Goal: Check status: Check status

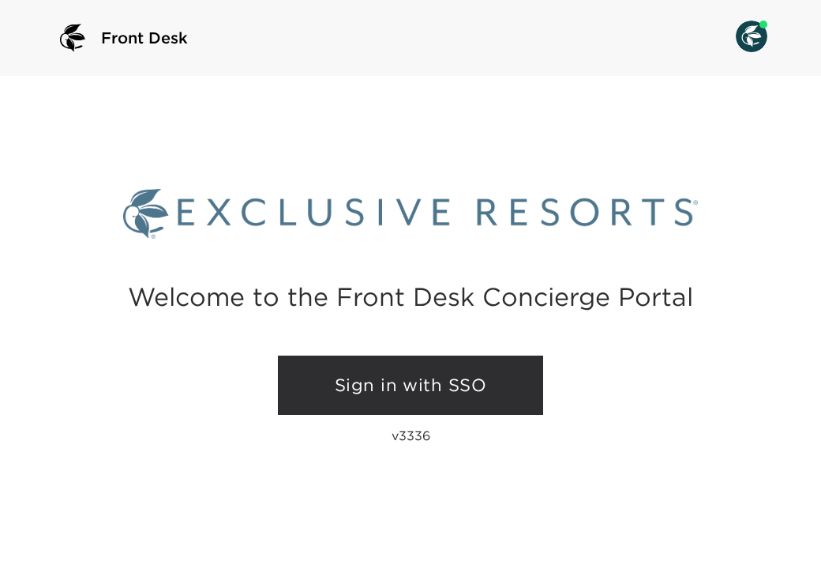
click at [419, 381] on link "Sign in with SSO" at bounding box center [410, 385] width 265 height 60
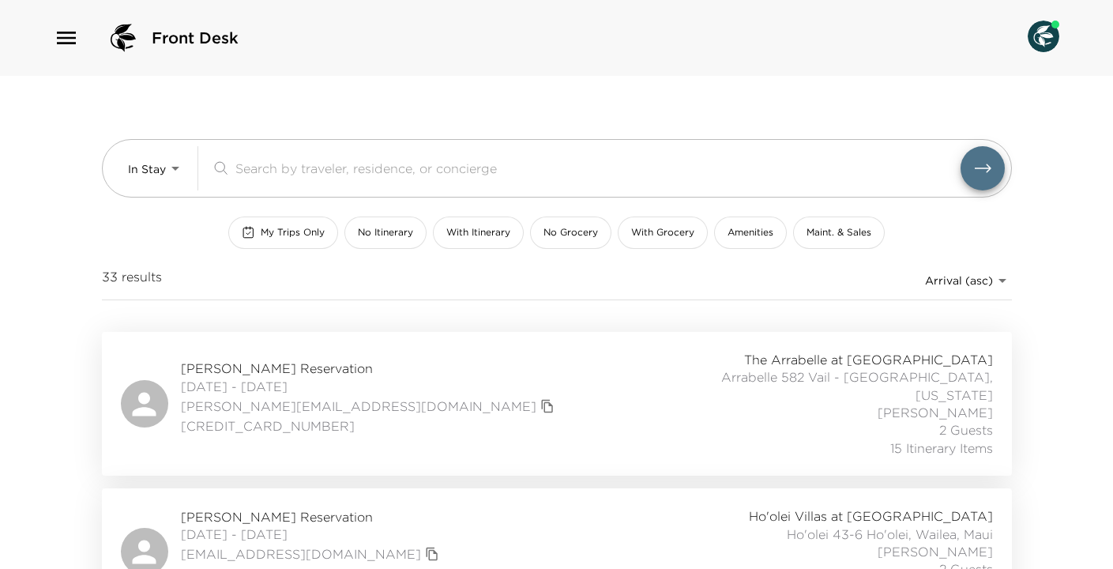
click at [507, 407] on div "[PERSON_NAME][GEOGRAPHIC_DATA] [DATE] - [DATE] [PERSON_NAME][EMAIL_ADDRESS][DOM…" at bounding box center [557, 404] width 872 height 106
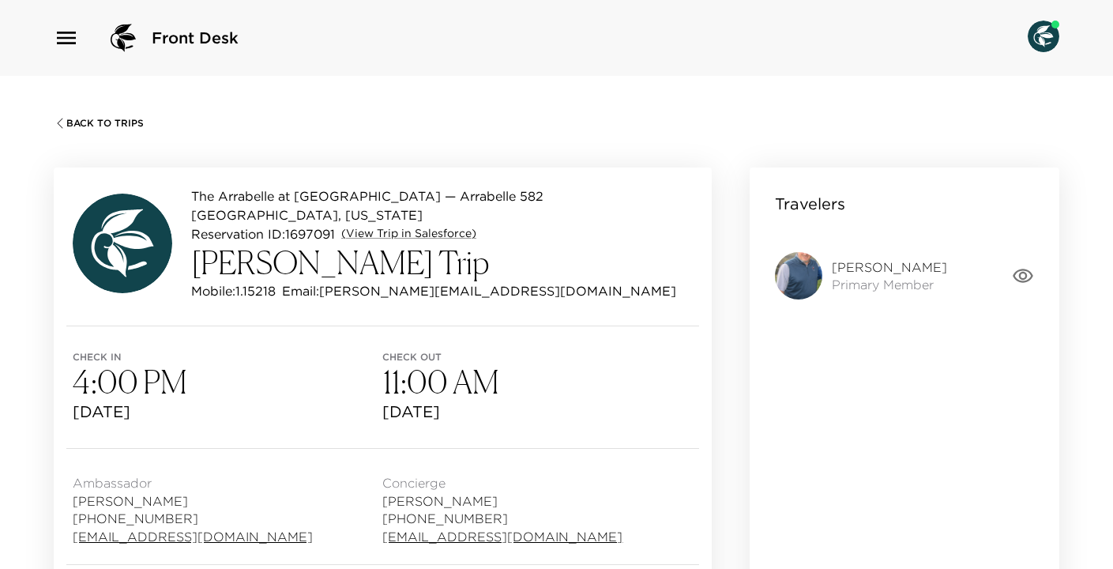
click at [1023, 274] on icon "button" at bounding box center [1023, 276] width 22 height 22
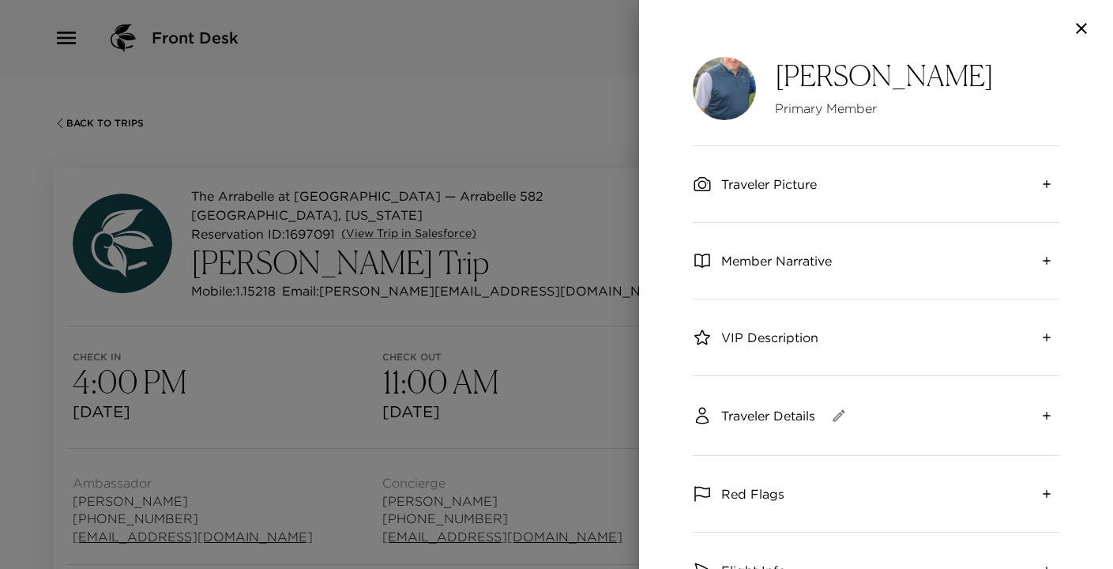
scroll to position [192, 0]
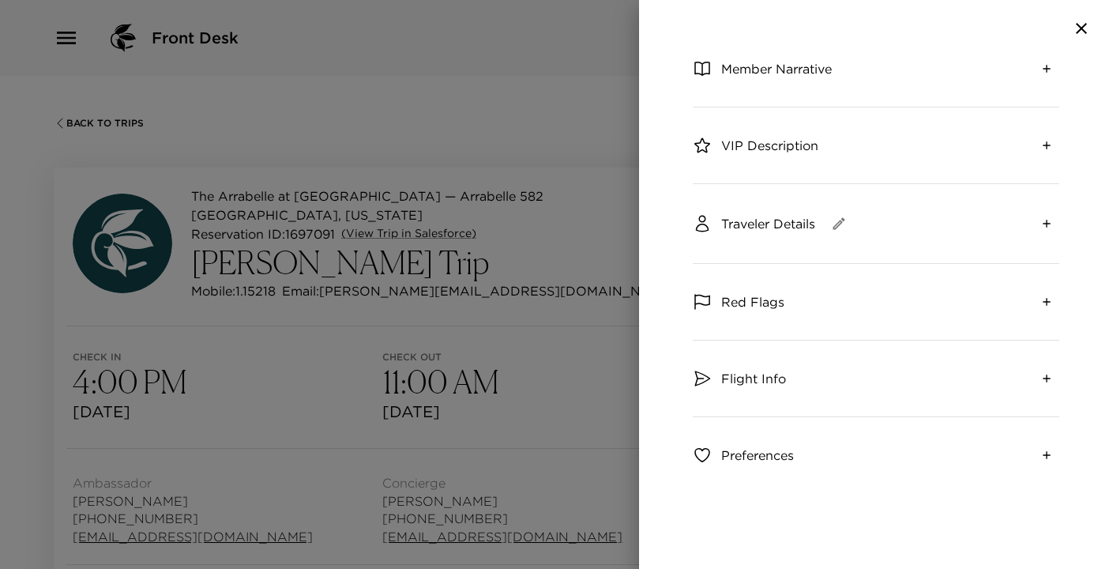
click at [570, 141] on div at bounding box center [556, 284] width 1113 height 569
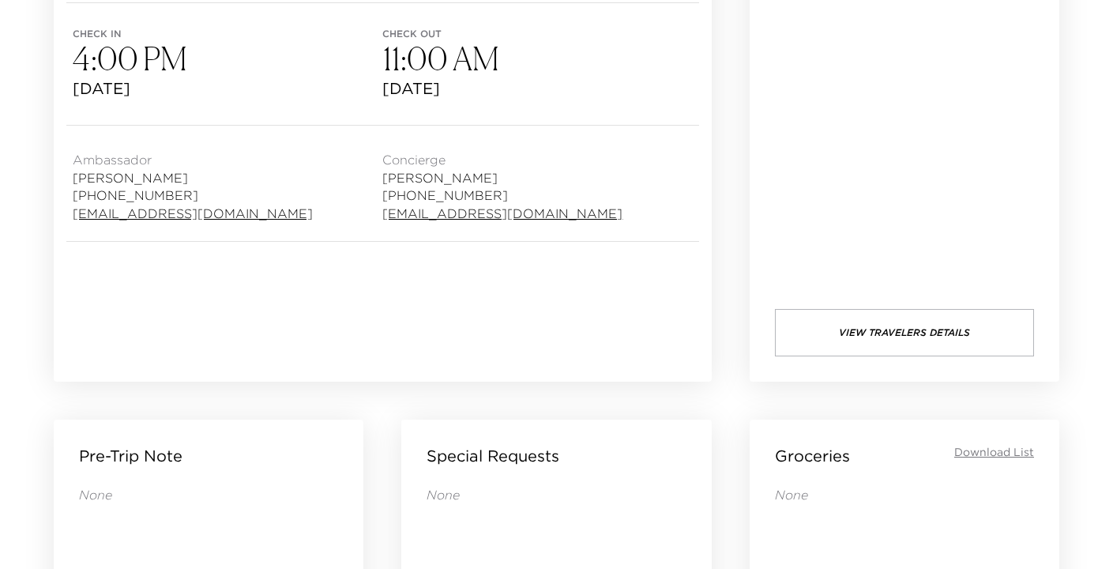
scroll to position [324, 0]
click at [863, 344] on button "View Travelers Details" at bounding box center [904, 331] width 259 height 47
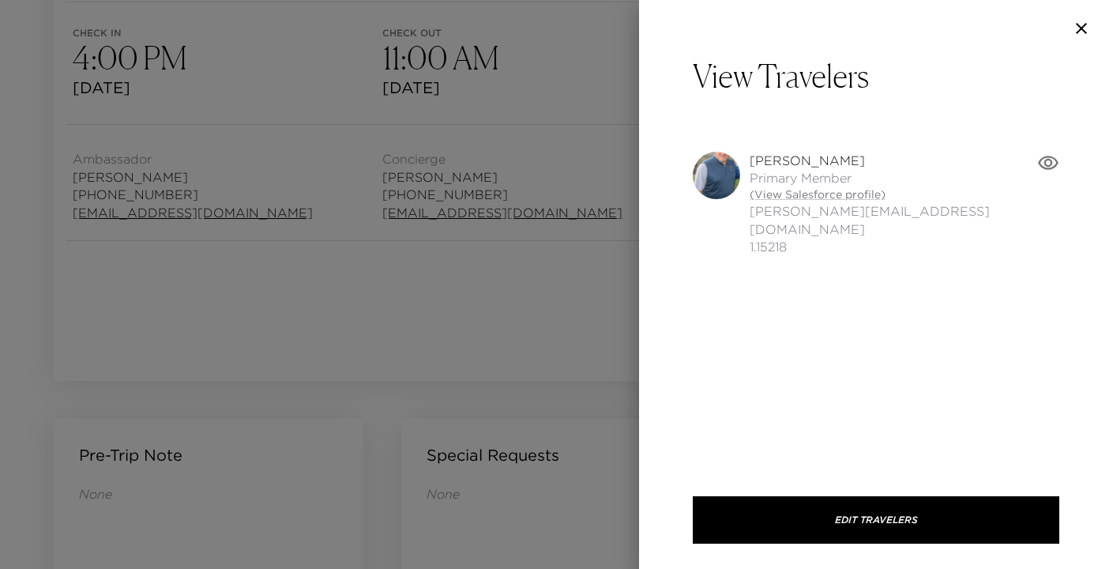
click at [571, 192] on div at bounding box center [556, 284] width 1113 height 569
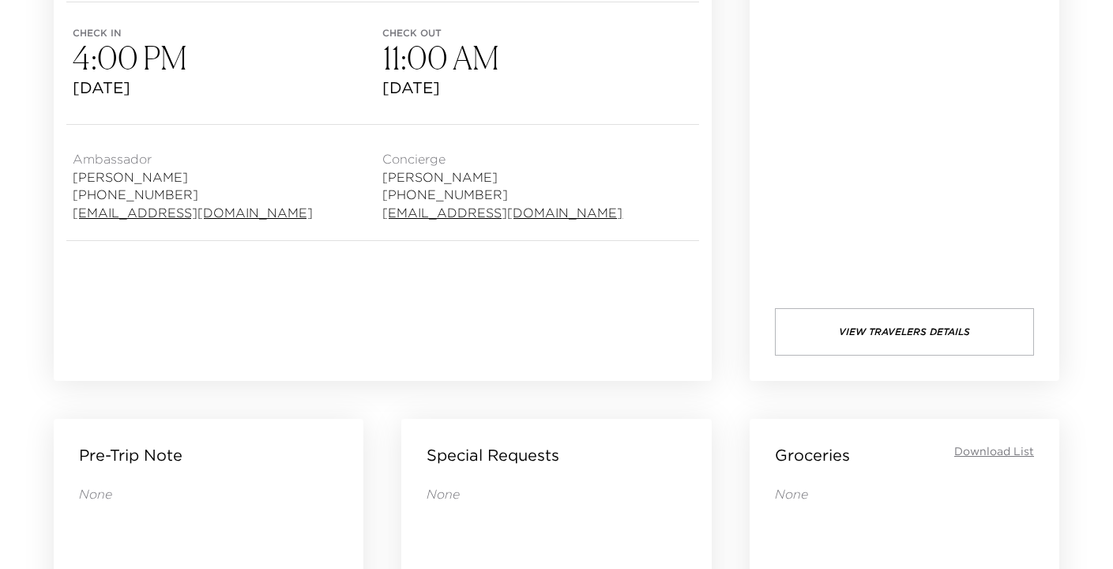
scroll to position [0, 0]
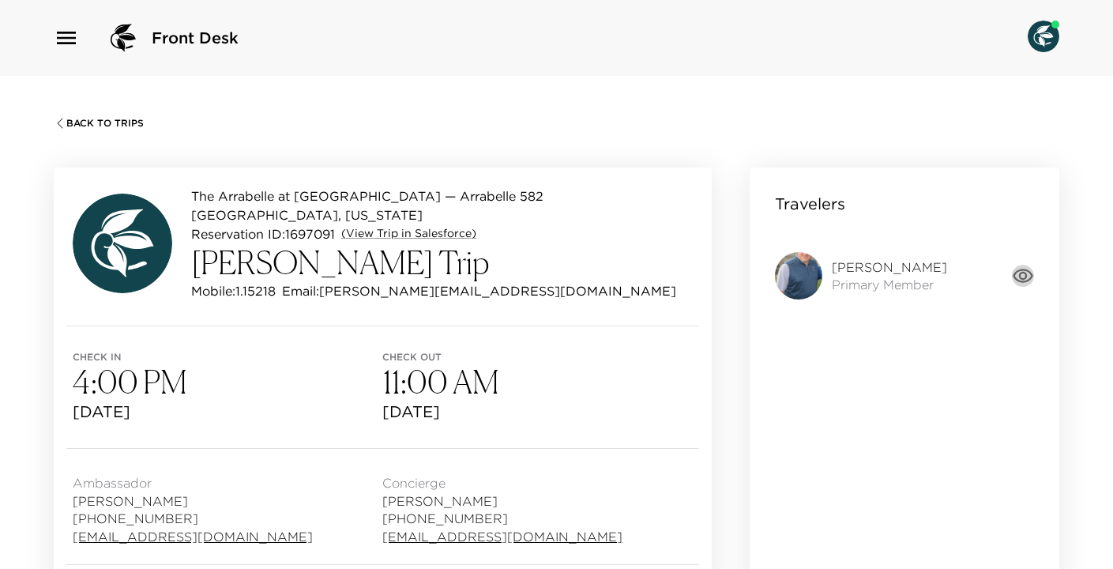
click at [1019, 265] on icon "button" at bounding box center [1023, 276] width 22 height 22
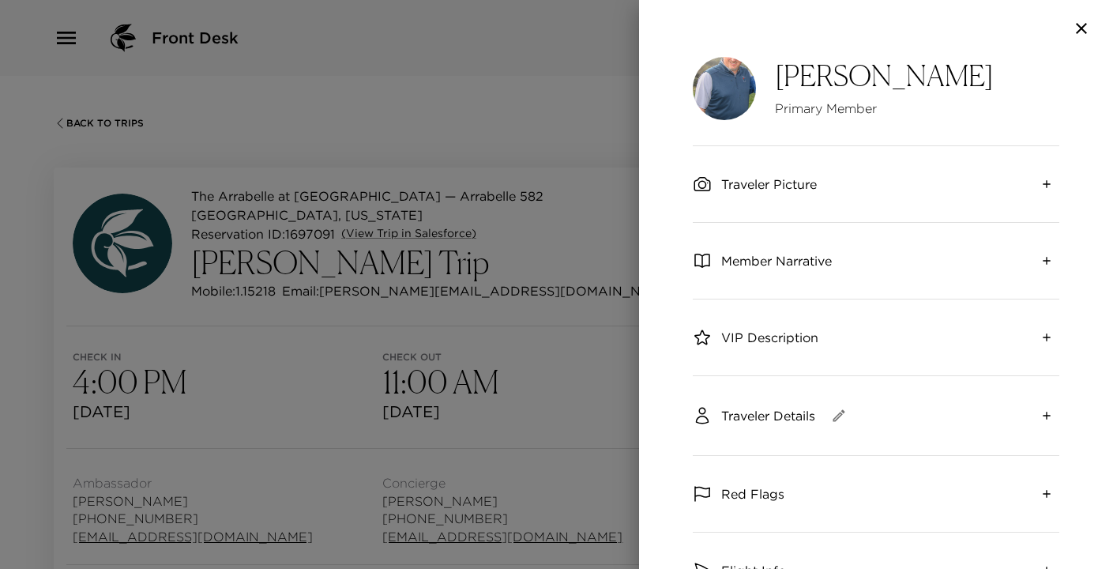
click at [509, 276] on div at bounding box center [556, 284] width 1113 height 569
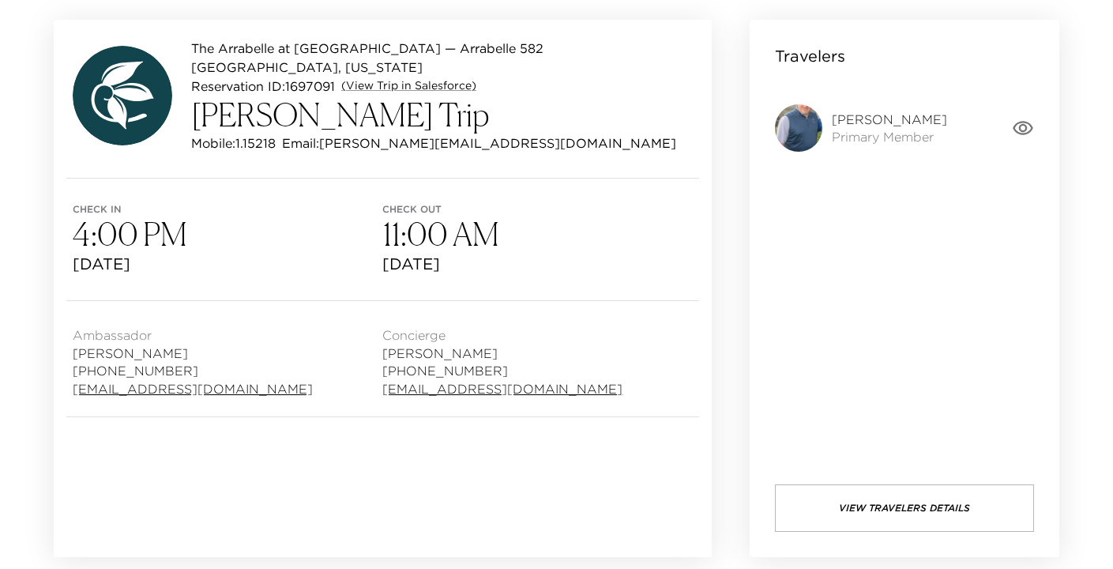
scroll to position [151, 0]
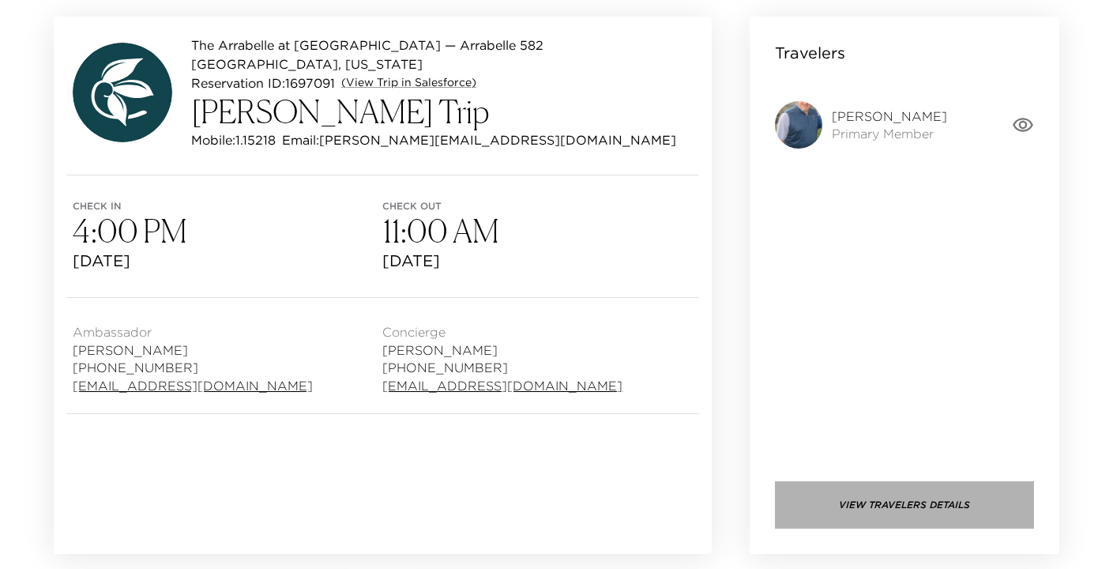
click at [839, 490] on button "View Travelers Details" at bounding box center [904, 504] width 259 height 47
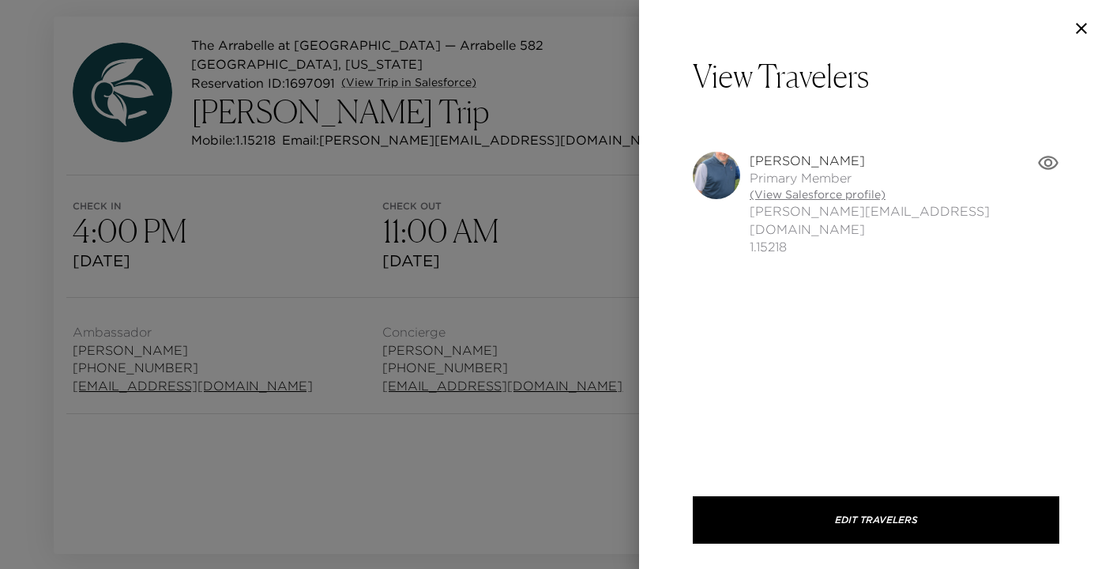
click at [843, 194] on link "(View Salesforce profile)" at bounding box center [892, 195] width 287 height 16
click at [375, 105] on div at bounding box center [556, 284] width 1113 height 569
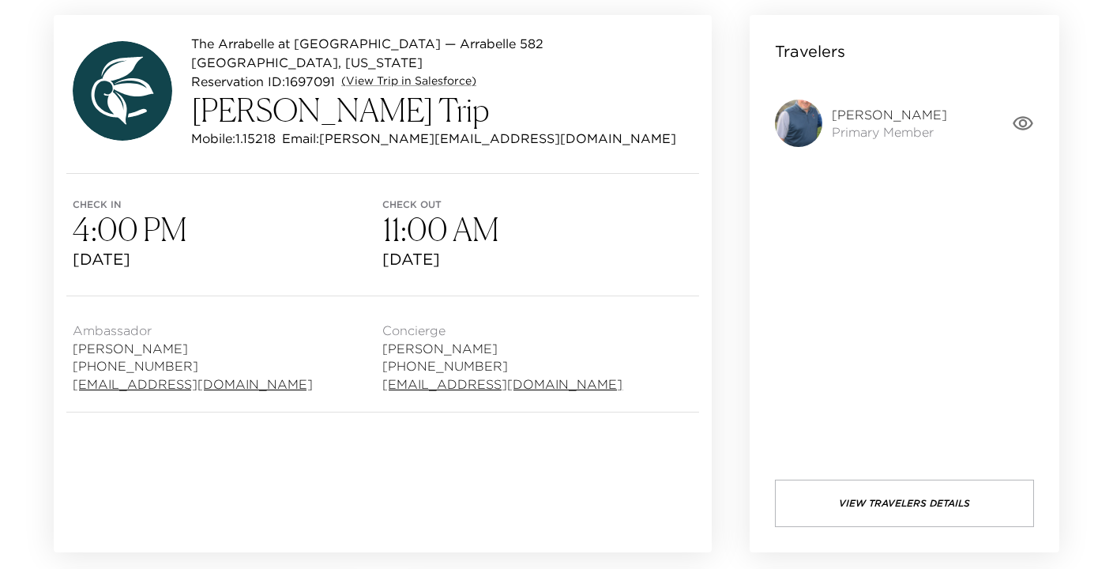
scroll to position [154, 0]
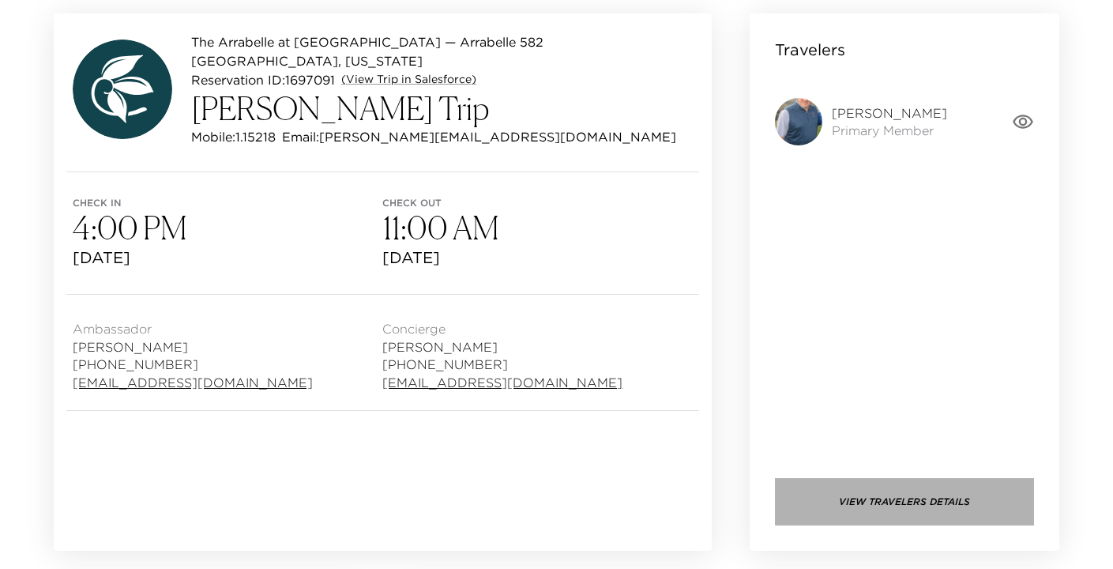
click at [903, 501] on button "View Travelers Details" at bounding box center [904, 501] width 259 height 47
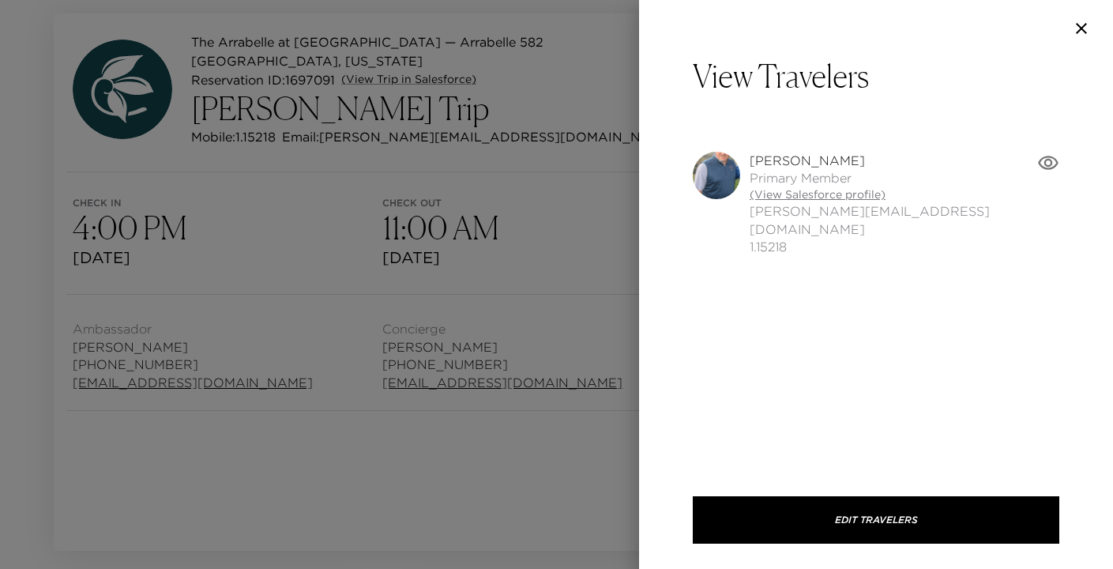
click at [817, 197] on link "(View Salesforce profile)" at bounding box center [892, 195] width 287 height 16
click at [582, 226] on div at bounding box center [556, 284] width 1113 height 569
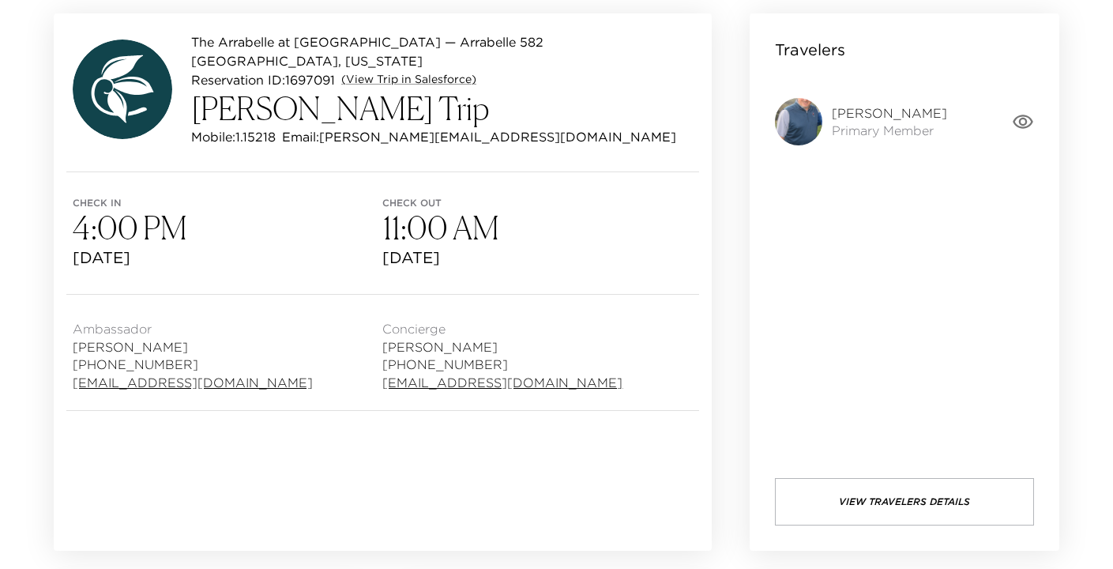
click at [1011, 119] on div "[PERSON_NAME] Primary Member" at bounding box center [893, 121] width 237 height 47
click at [1027, 118] on icon "button" at bounding box center [1023, 122] width 22 height 22
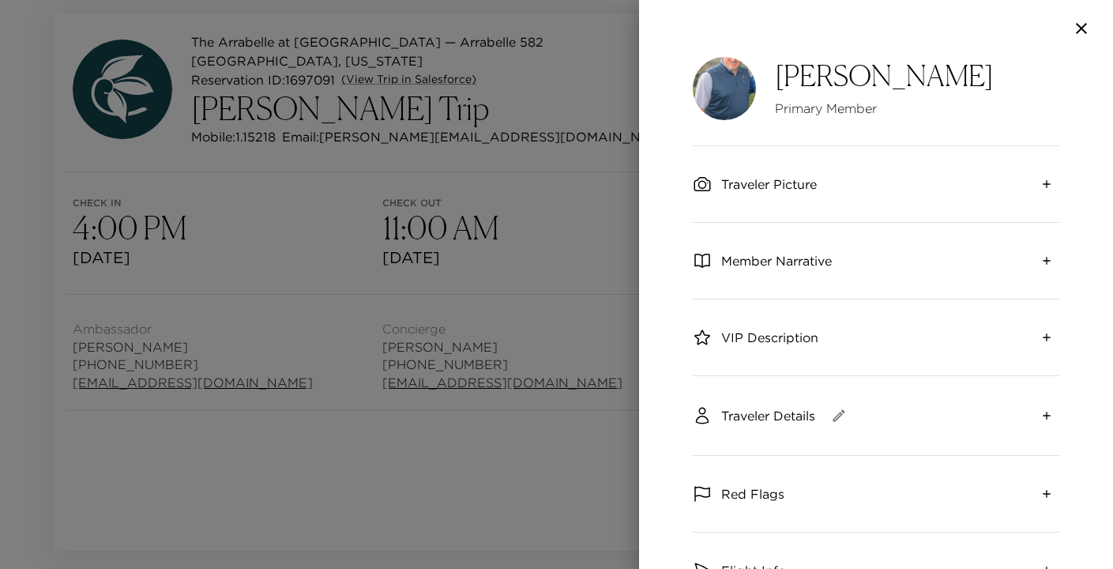
click at [546, 159] on div at bounding box center [556, 284] width 1113 height 569
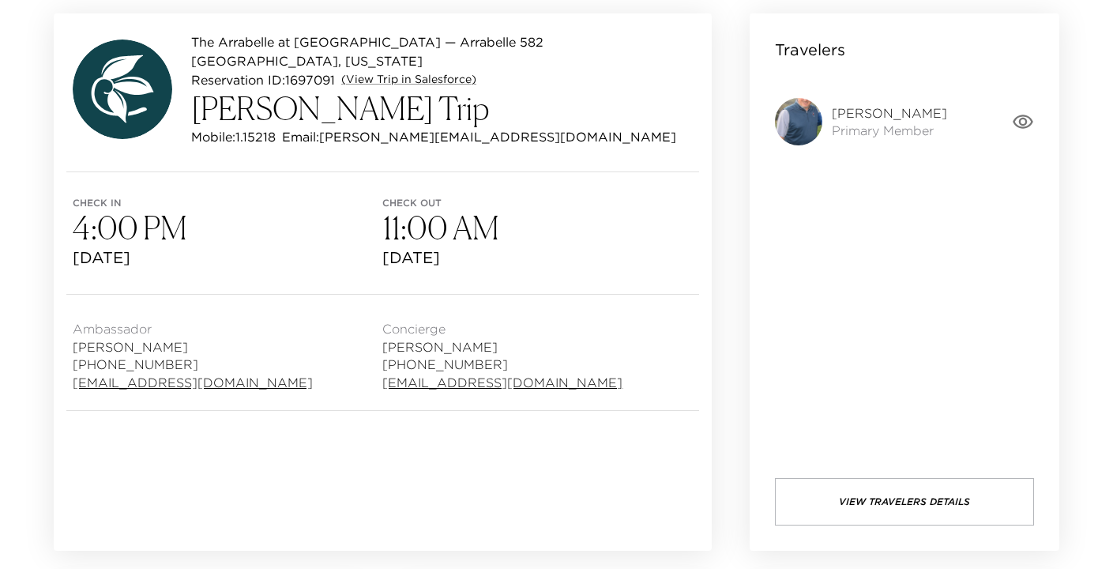
click at [898, 490] on button "View Travelers Details" at bounding box center [904, 501] width 259 height 47
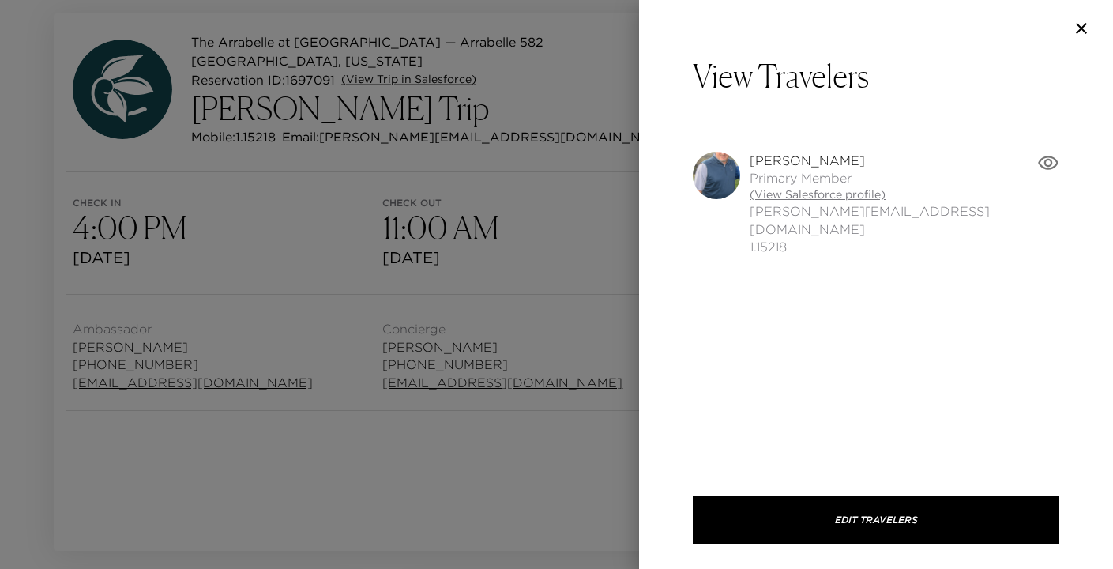
click at [824, 192] on link "(View Salesforce profile)" at bounding box center [892, 195] width 287 height 16
click at [385, 69] on div at bounding box center [556, 284] width 1113 height 569
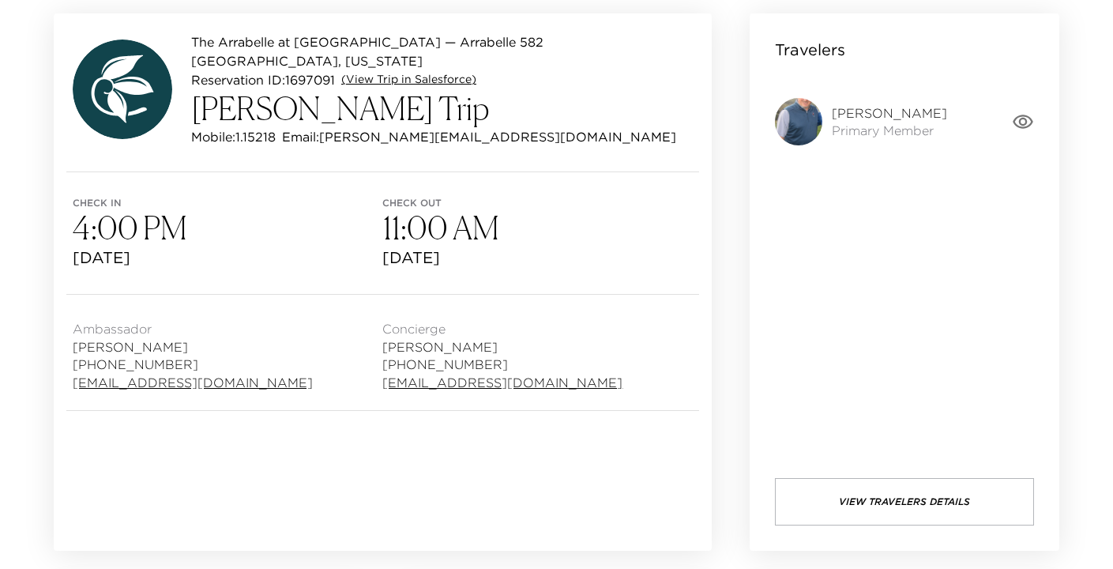
click at [399, 72] on link "(View Trip in Salesforce)" at bounding box center [408, 80] width 135 height 16
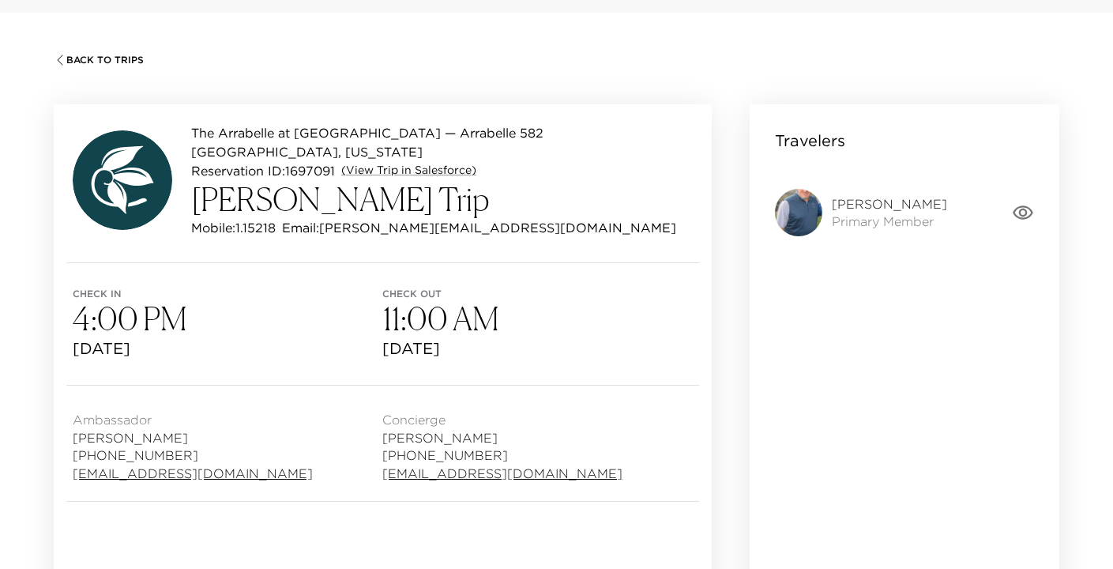
scroll to position [62, 0]
click at [96, 56] on span "Back To Trips" at bounding box center [104, 61] width 77 height 11
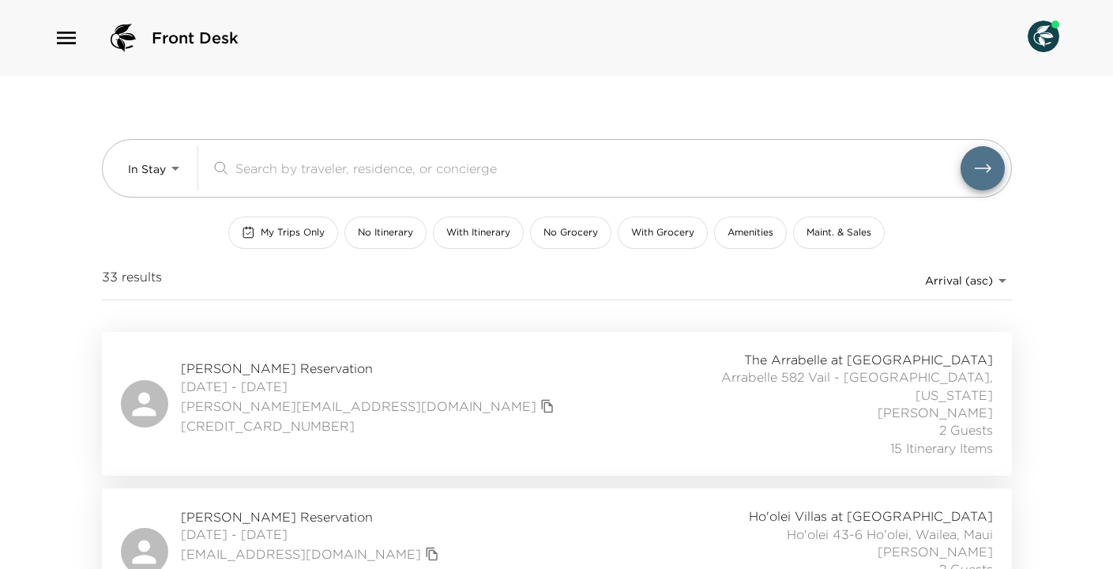
click at [407, 363] on div "[PERSON_NAME][GEOGRAPHIC_DATA] [DATE] - [DATE] [PERSON_NAME][EMAIL_ADDRESS][DOM…" at bounding box center [557, 404] width 872 height 106
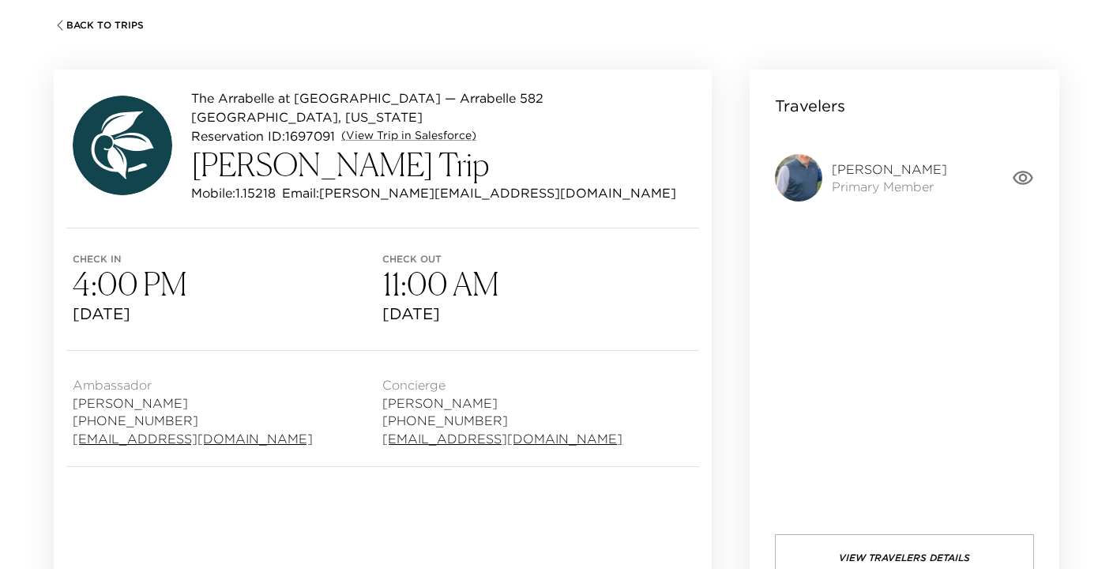
scroll to position [95, 0]
